Goal: Task Accomplishment & Management: Manage account settings

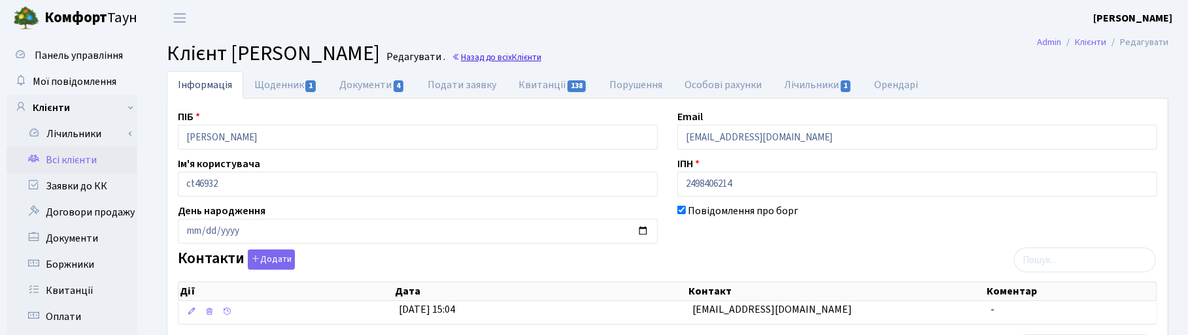
click at [541, 60] on link "Назад до всіх Клієнти" at bounding box center [497, 57] width 90 height 12
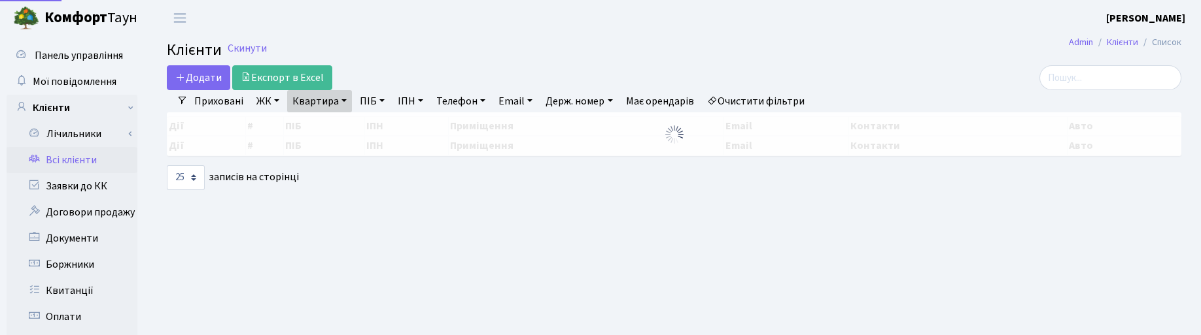
select select "25"
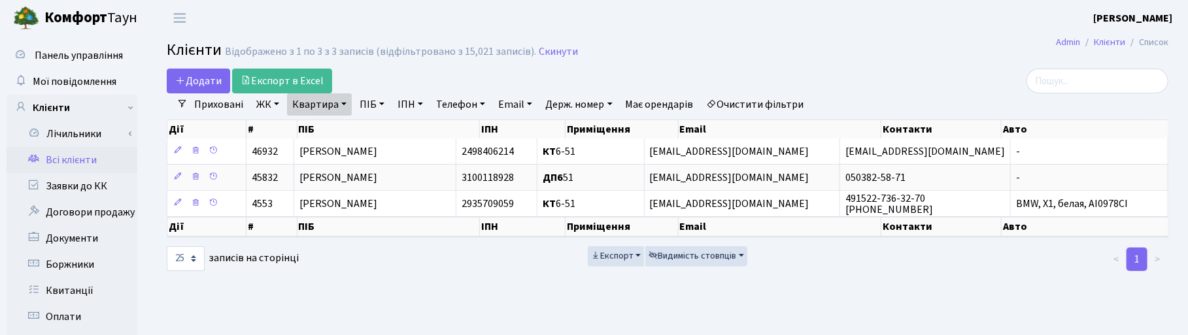
click at [343, 108] on link "Квартира" at bounding box center [319, 105] width 65 height 22
click at [339, 125] on input "6-51" at bounding box center [326, 130] width 77 height 25
drag, startPoint x: 338, startPoint y: 125, endPoint x: 273, endPoint y: 112, distance: 65.9
click at [278, 116] on div "Додати Експорт в Excel Фільтри Приховані ЖК ТХ, вул. [PERSON_NAME], 1/2 КТ, вул…" at bounding box center [667, 171] width 1021 height 204
click at [322, 103] on link "Квартира" at bounding box center [319, 105] width 65 height 22
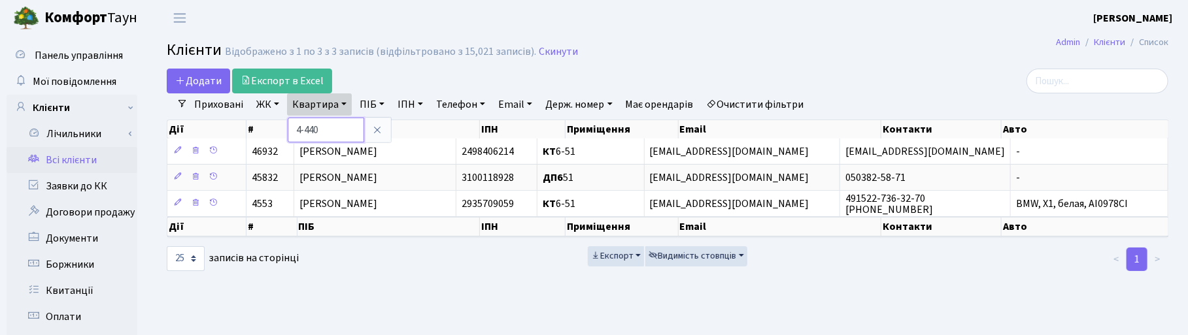
type input "4-440"
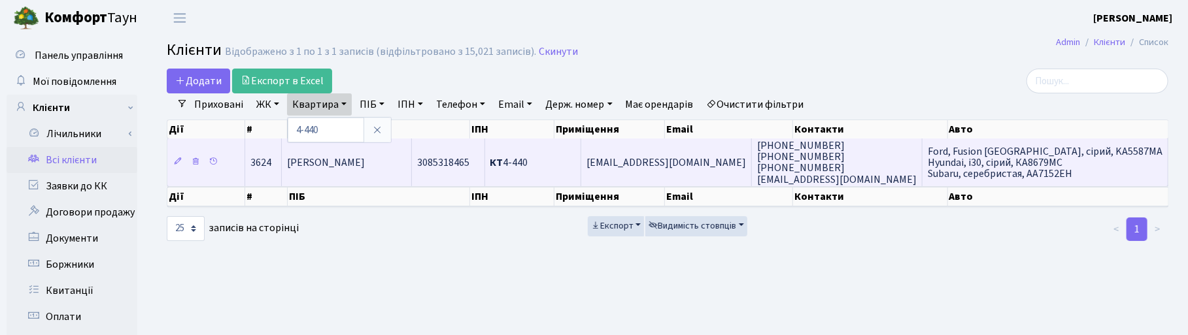
click at [842, 177] on span "[PHONE_NUMBER] [PHONE_NUMBER] [PHONE_NUMBER] [EMAIL_ADDRESS][DOMAIN_NAME]" at bounding box center [837, 163] width 160 height 48
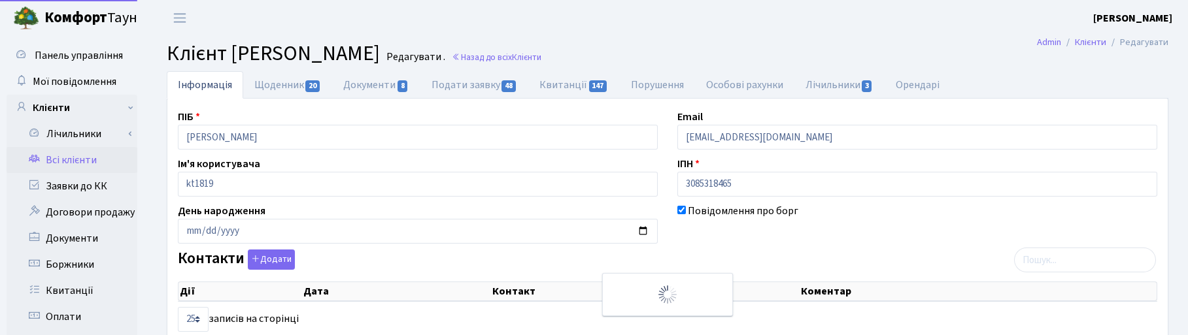
select select "25"
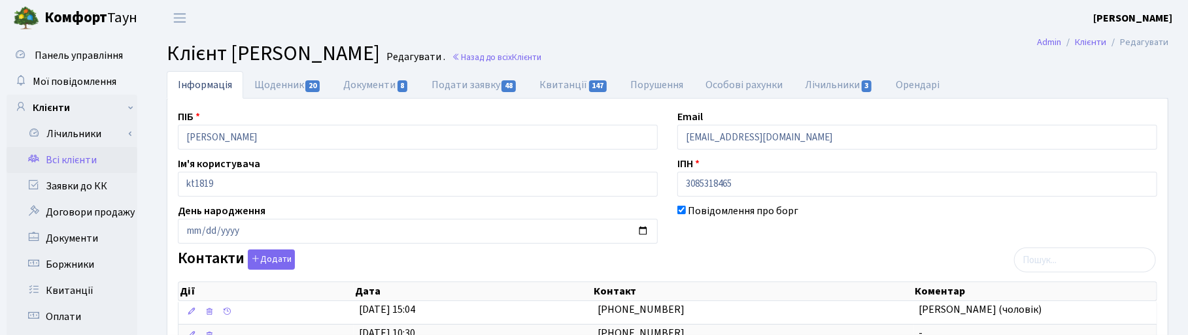
scroll to position [163, 0]
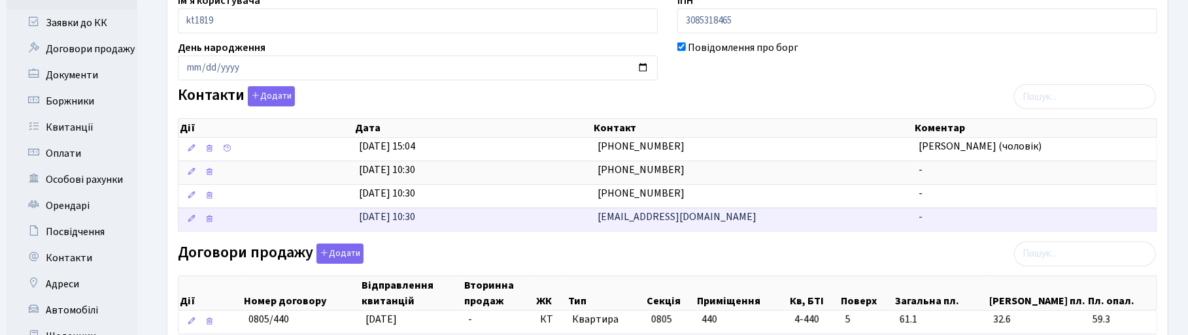
click at [734, 222] on td "[EMAIL_ADDRESS][DOMAIN_NAME]" at bounding box center [753, 220] width 322 height 24
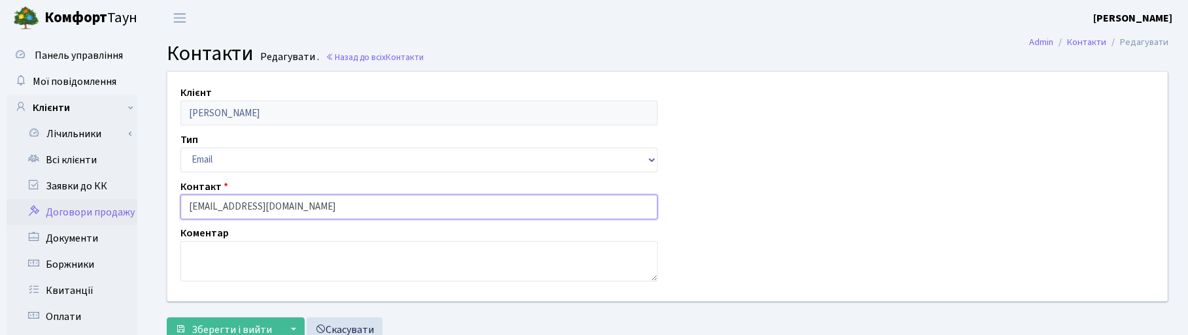
drag, startPoint x: 301, startPoint y: 209, endPoint x: 122, endPoint y: 206, distance: 179.2
click at [122, 206] on div "Панель управління Мої повідомлення Клієнти Лічильники Показання" at bounding box center [594, 330] width 1188 height 588
click at [623, 33] on header "Комфорт Таун Корчун І. С. Мій обліковий запис Вийти" at bounding box center [594, 18] width 1188 height 36
click at [77, 154] on link "Всі клієнти" at bounding box center [72, 160] width 131 height 26
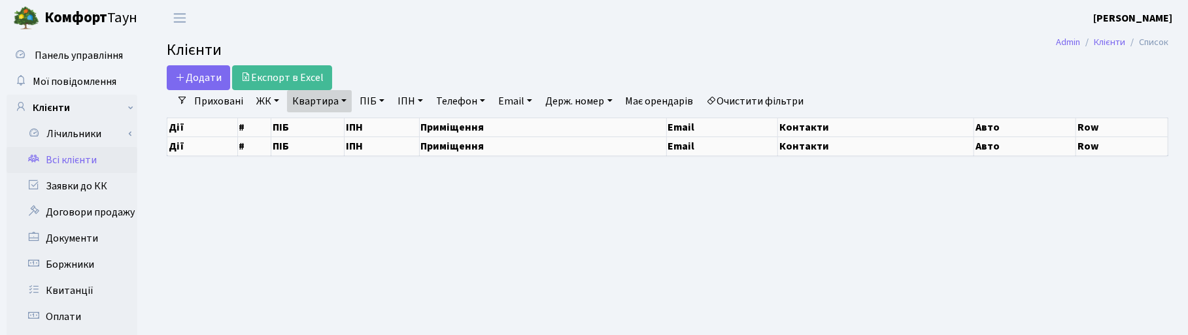
select select "25"
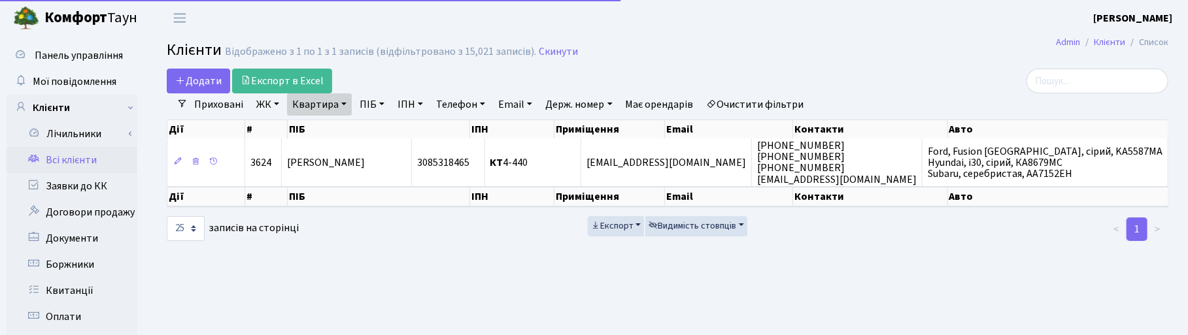
click at [340, 97] on link "Квартира" at bounding box center [319, 105] width 65 height 22
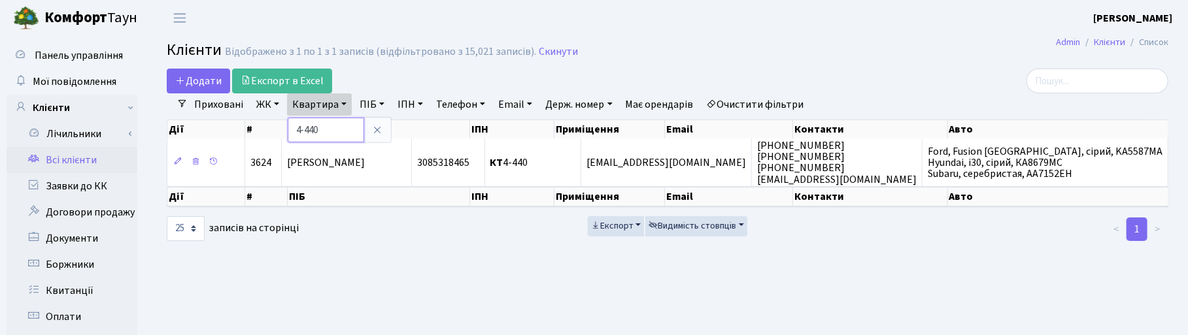
click at [337, 129] on input "4-440" at bounding box center [326, 130] width 77 height 25
type input "4"
type input "7-513"
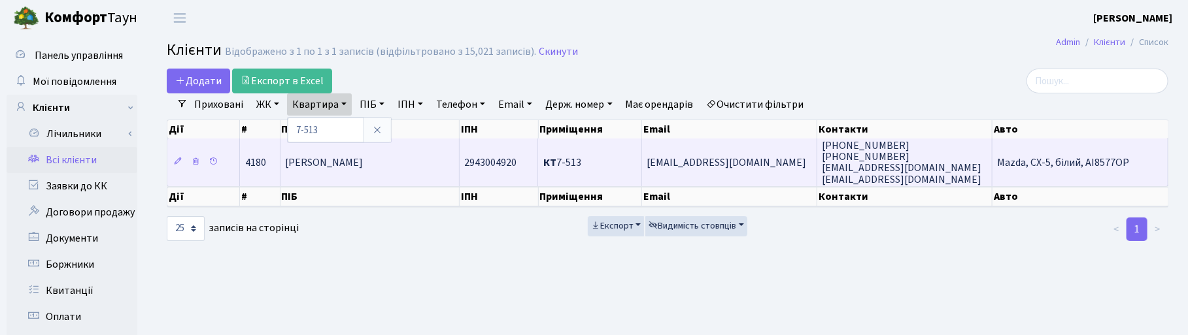
click at [338, 164] on span "Горбунова Оксана Василівна" at bounding box center [325, 163] width 78 height 14
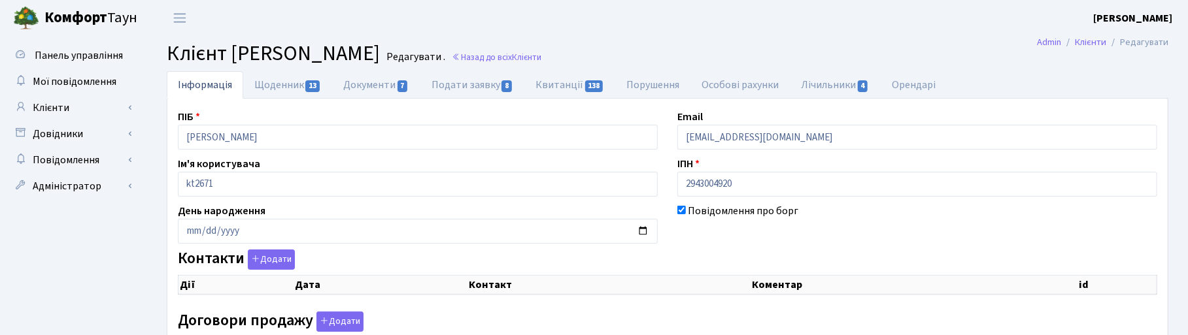
checkbox input "true"
select select "25"
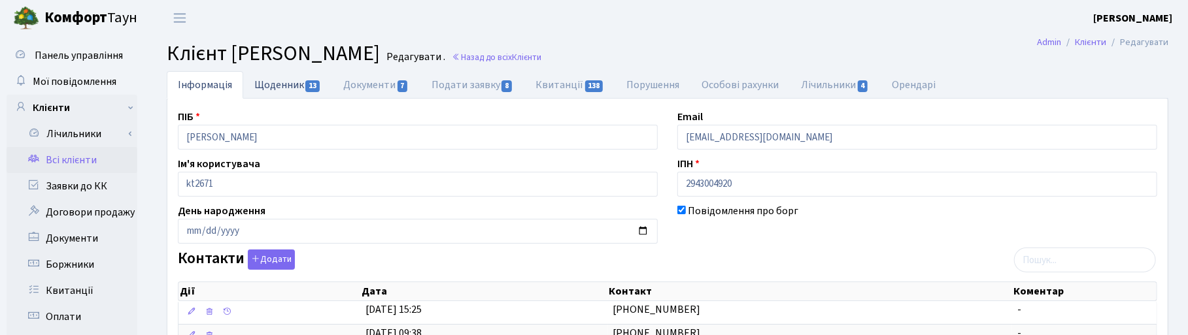
click at [282, 88] on link "Щоденник 13" at bounding box center [287, 84] width 89 height 27
select select "25"
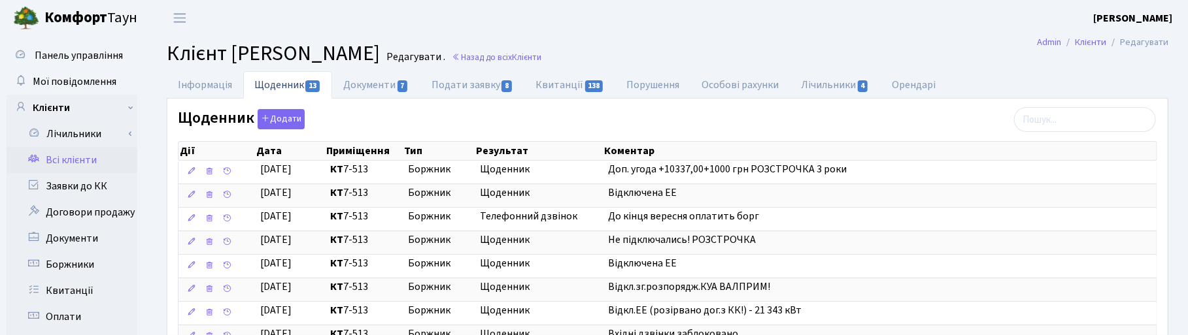
click at [822, 40] on main "Admin Клієнти Редагувати Клієнт Горбунова Оксана Василівна Редагувати . Назад д…" at bounding box center [667, 330] width 1041 height 588
